Goal: Transaction & Acquisition: Download file/media

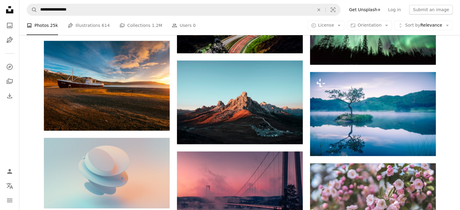
scroll to position [3021, 0]
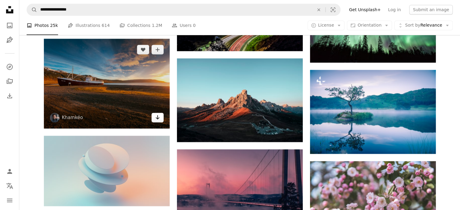
click at [157, 119] on icon "Download" at bounding box center [157, 117] width 4 height 4
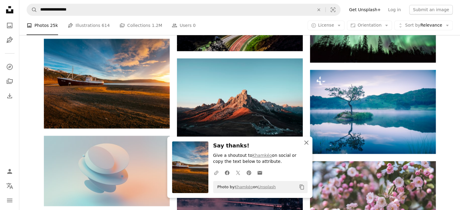
click at [305, 143] on icon "An X shape" at bounding box center [306, 142] width 7 height 7
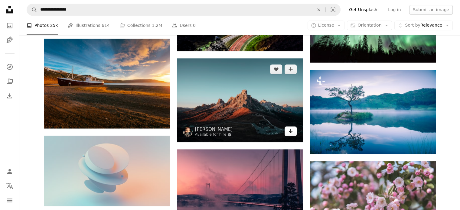
click at [293, 133] on link "Arrow pointing down" at bounding box center [290, 131] width 12 height 10
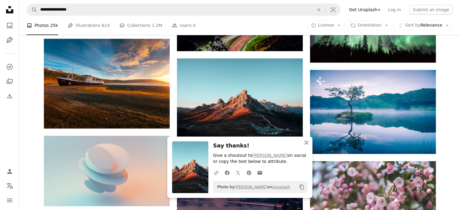
click at [306, 142] on icon "button" at bounding box center [306, 143] width 4 height 4
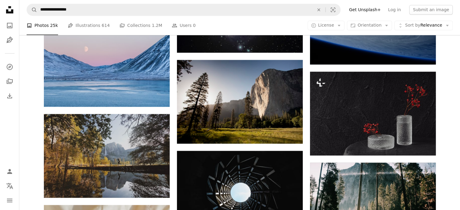
scroll to position [3384, 0]
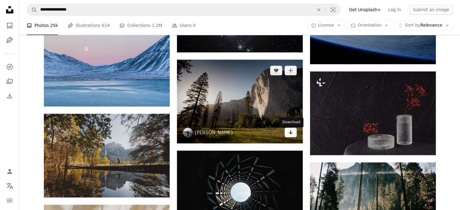
click at [289, 136] on icon "Arrow pointing down" at bounding box center [290, 131] width 5 height 7
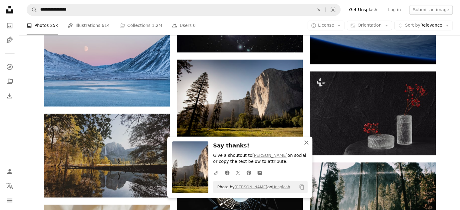
click at [308, 142] on icon "An X shape" at bounding box center [306, 142] width 7 height 7
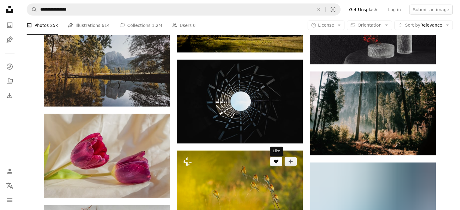
scroll to position [3474, 0]
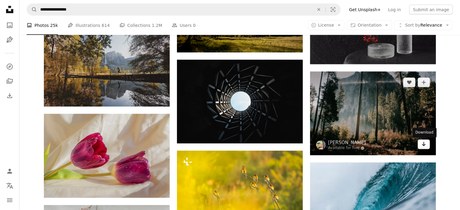
click at [425, 147] on icon "Arrow pointing down" at bounding box center [423, 144] width 5 height 7
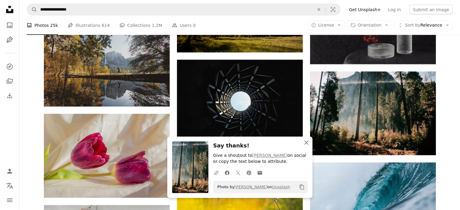
click at [307, 146] on icon "An X shape" at bounding box center [306, 142] width 7 height 7
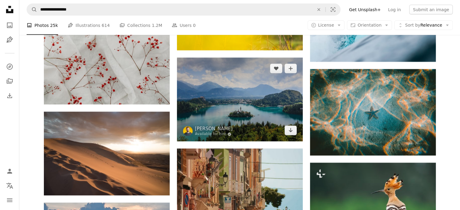
scroll to position [3656, 0]
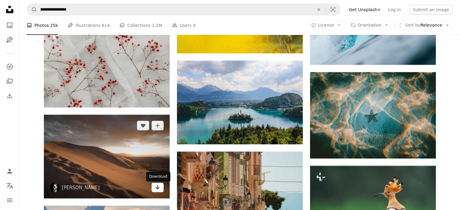
click at [155, 185] on icon "Arrow pointing down" at bounding box center [157, 187] width 5 height 7
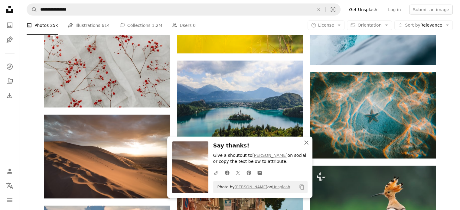
click at [306, 144] on icon "An X shape" at bounding box center [306, 142] width 7 height 7
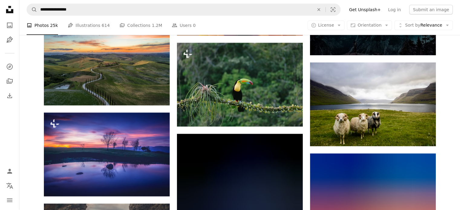
scroll to position [3988, 0]
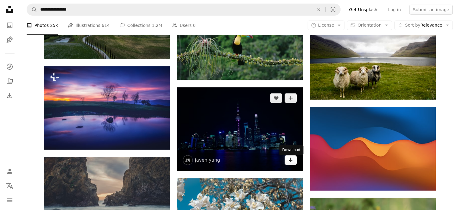
click at [291, 163] on icon "Arrow pointing down" at bounding box center [290, 159] width 5 height 7
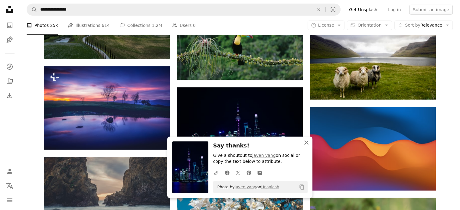
click at [306, 144] on icon "An X shape" at bounding box center [306, 142] width 7 height 7
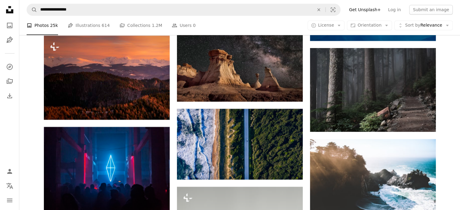
scroll to position [5106, 0]
